Goal: Task Accomplishment & Management: Manage account settings

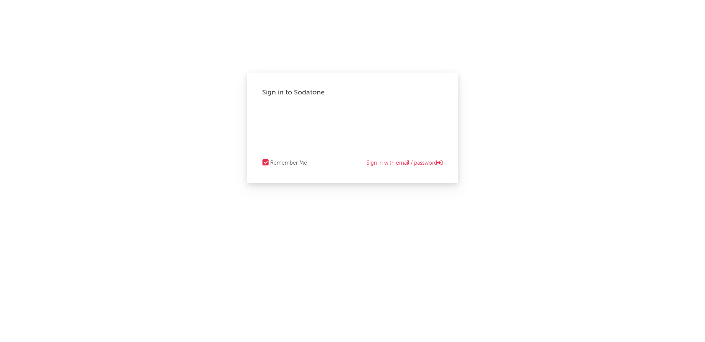
select select "recorded_music"
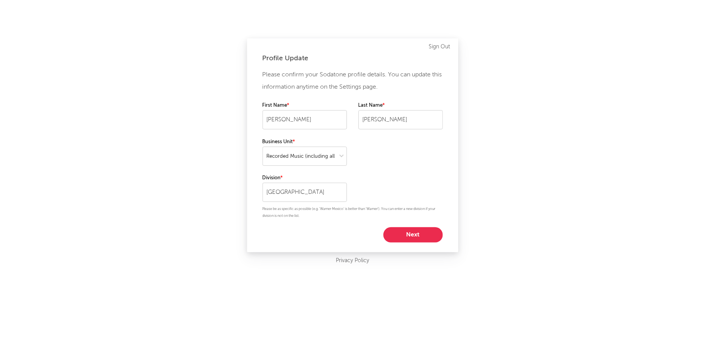
click at [405, 233] on button "Next" at bounding box center [412, 234] width 59 height 15
select select "marketing"
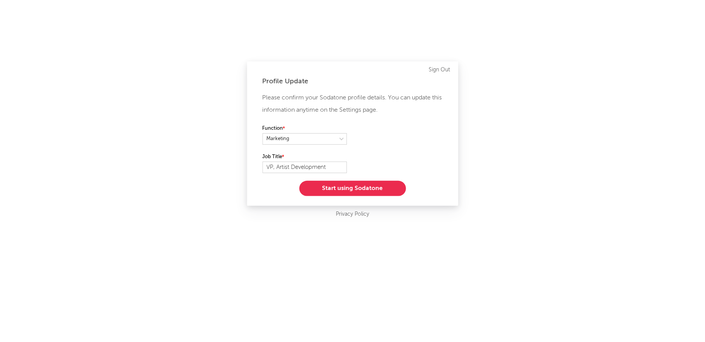
click at [386, 189] on button "Start using Sodatone" at bounding box center [352, 188] width 107 height 15
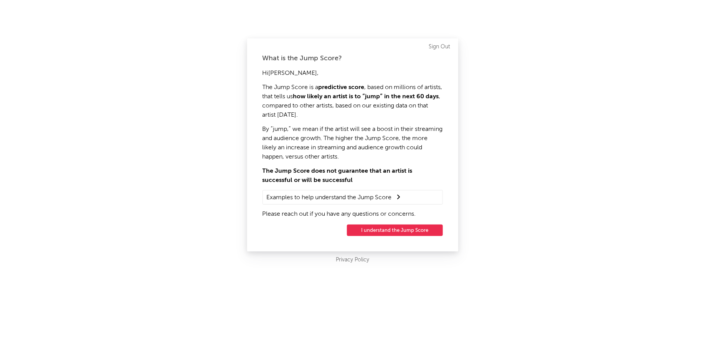
click at [387, 230] on button "I understand the Jump Score" at bounding box center [395, 231] width 96 height 12
